Goal: Task Accomplishment & Management: Manage account settings

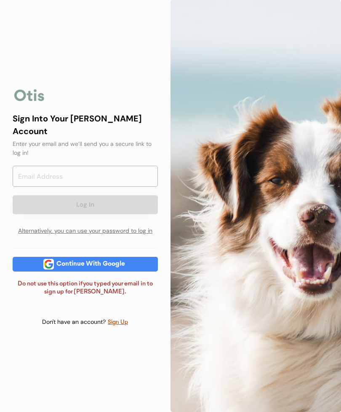
click at [131, 166] on input "email" at bounding box center [85, 176] width 145 height 21
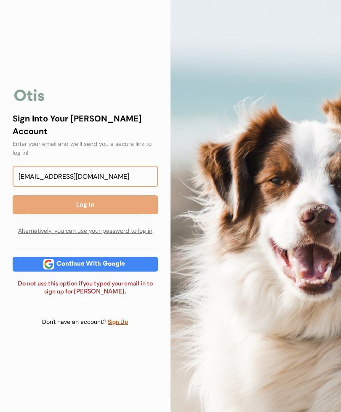
type input "[EMAIL_ADDRESS][DOMAIN_NAME]"
click at [102, 195] on button "Log In" at bounding box center [85, 204] width 145 height 19
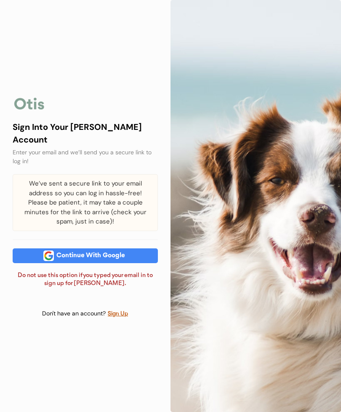
click at [28, 256] on div "Continue With Google" at bounding box center [85, 255] width 145 height 15
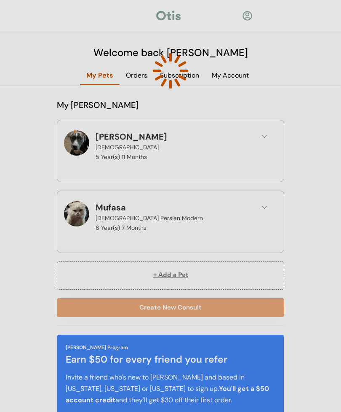
click at [172, 76] on div at bounding box center [171, 71] width 38 height 38
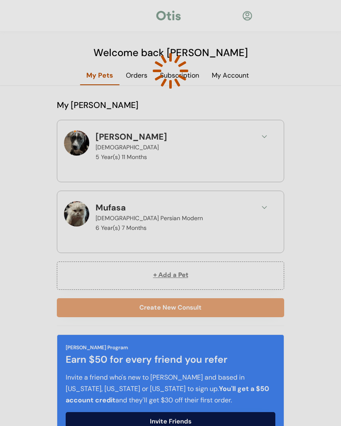
click at [228, 77] on div at bounding box center [170, 70] width 125 height 125
click at [228, 75] on div at bounding box center [170, 70] width 125 height 125
click at [227, 72] on div at bounding box center [170, 70] width 125 height 125
click at [227, 71] on div at bounding box center [170, 70] width 125 height 125
click at [234, 70] on div at bounding box center [170, 213] width 341 height 426
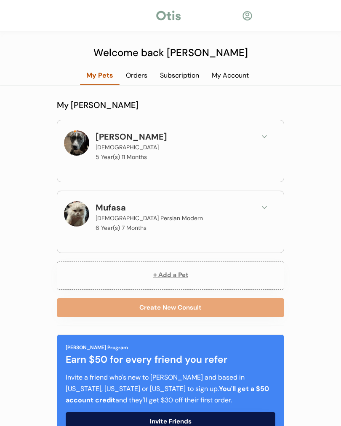
click at [231, 72] on div "My Account" at bounding box center [231, 75] width 50 height 9
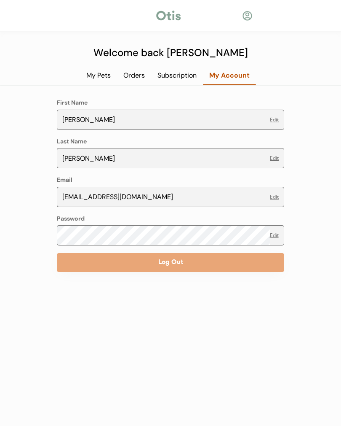
click at [170, 76] on div "Subscription" at bounding box center [177, 75] width 52 height 9
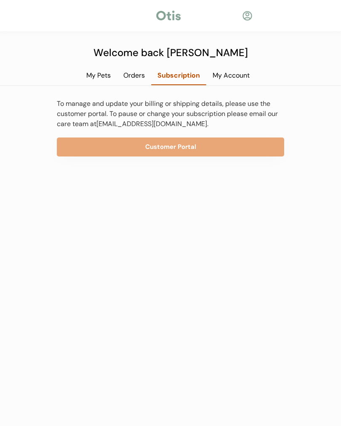
click at [132, 72] on div "Orders" at bounding box center [134, 75] width 34 height 9
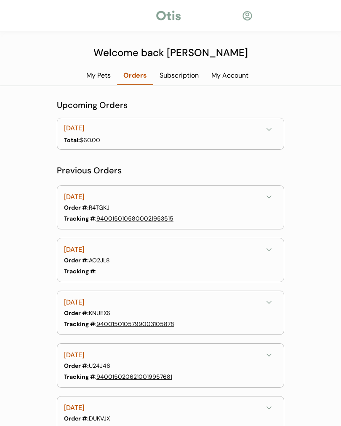
click at [180, 71] on div "Subscription" at bounding box center [179, 75] width 52 height 9
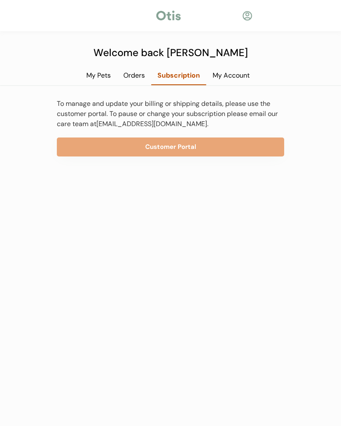
click at [142, 148] on button "Customer Portal" at bounding box center [171, 146] width 228 height 19
